Goal: Book appointment/travel/reservation

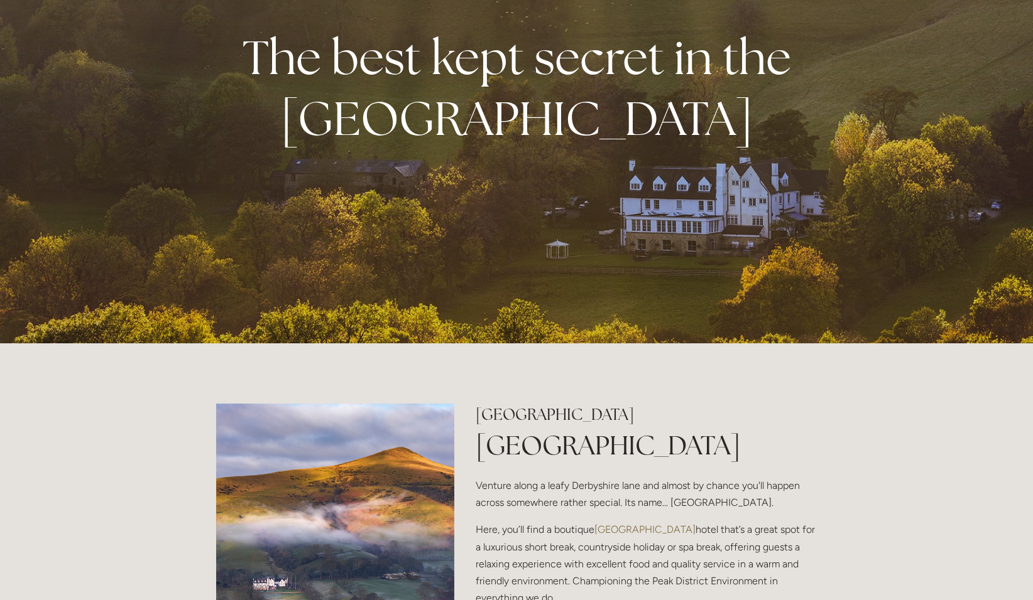
scroll to position [440, 0]
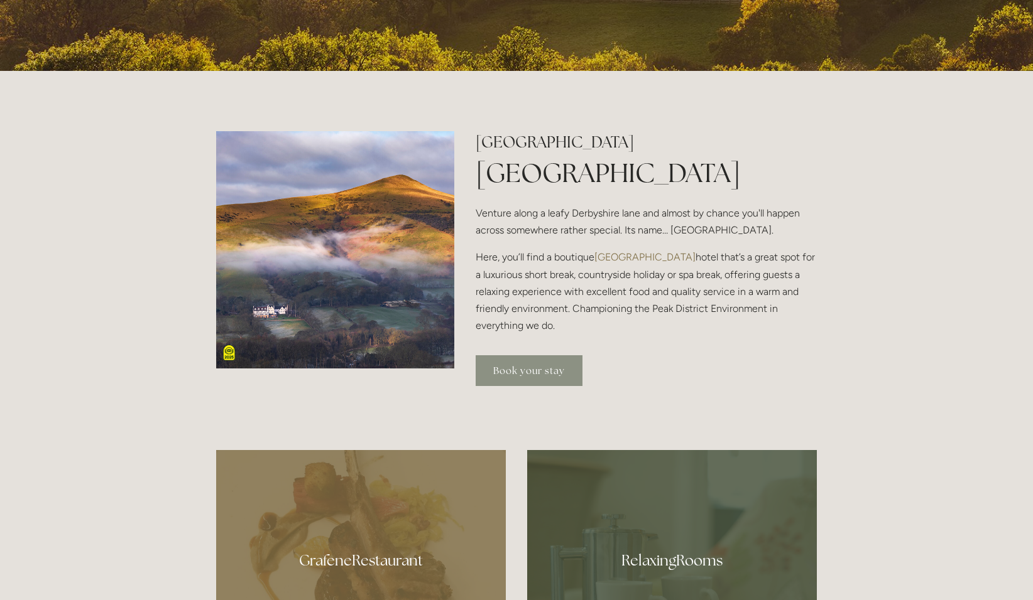
click at [534, 367] on link "Book your stay" at bounding box center [528, 370] width 107 height 31
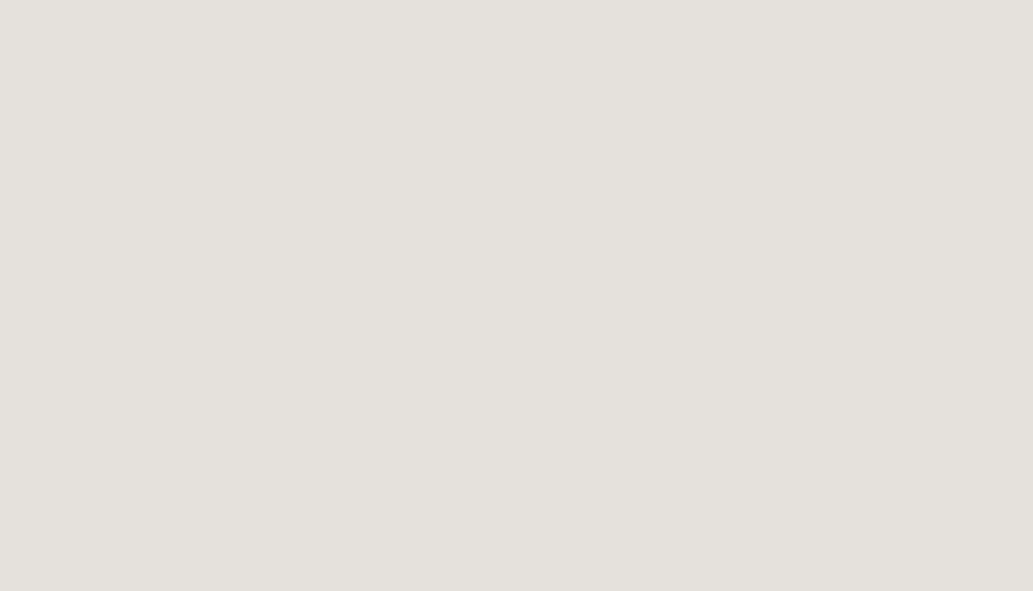
scroll to position [1131, 0]
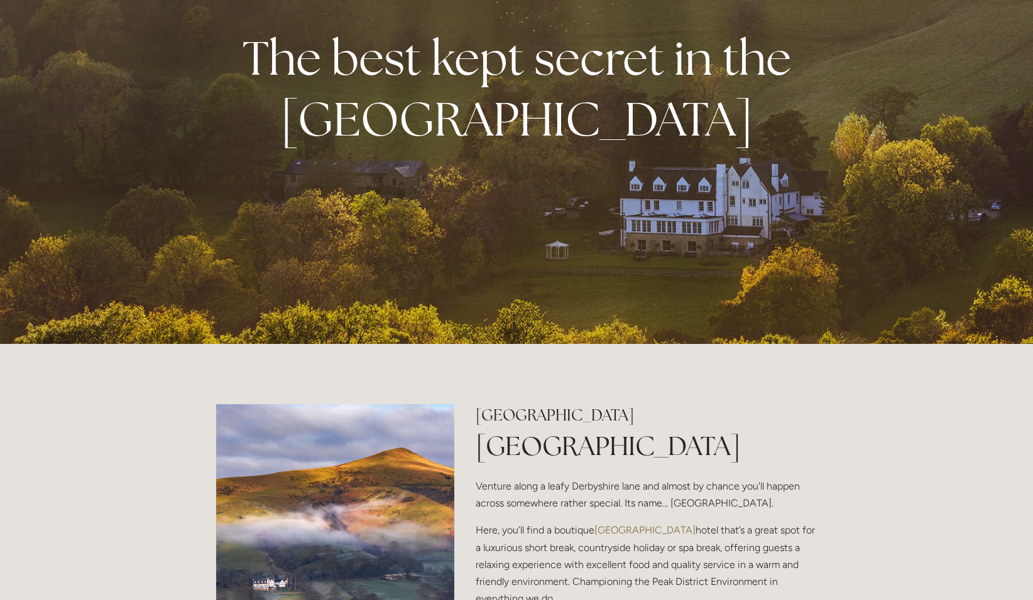
scroll to position [440, 0]
